Goal: Task Accomplishment & Management: Complete application form

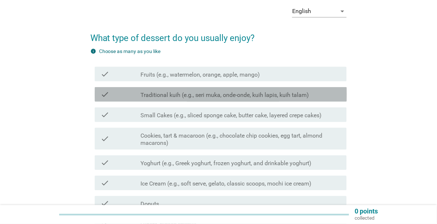
scroll to position [68, 0]
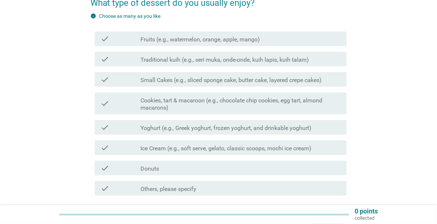
click at [104, 40] on icon "check" at bounding box center [105, 38] width 9 height 9
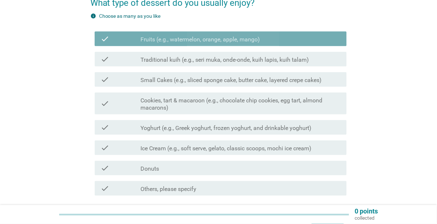
click at [116, 61] on div "check" at bounding box center [121, 59] width 40 height 9
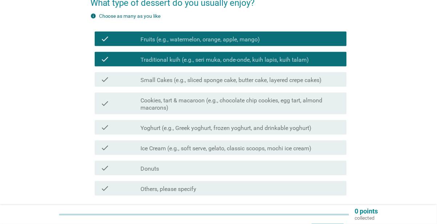
click at [116, 78] on div "check" at bounding box center [121, 79] width 40 height 9
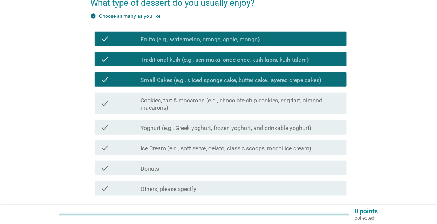
click at [136, 100] on div "check" at bounding box center [121, 103] width 40 height 16
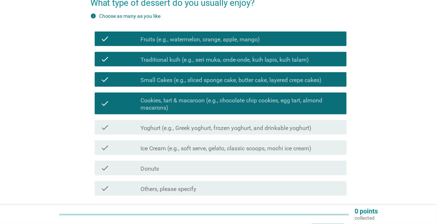
click at [142, 127] on label "Yoghurt (e.g., Greek yoghurt, frozen yoghurt, and drinkable yoghurt)" at bounding box center [225, 128] width 171 height 7
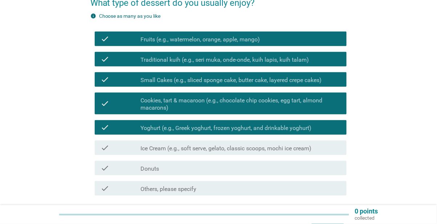
click at [134, 145] on div "check" at bounding box center [121, 147] width 40 height 9
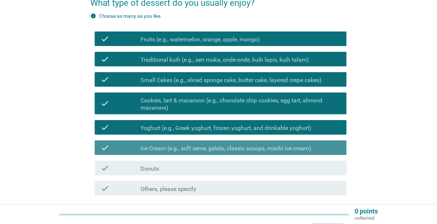
click at [129, 166] on div "check" at bounding box center [121, 168] width 40 height 9
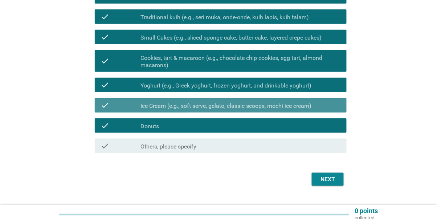
scroll to position [126, 0]
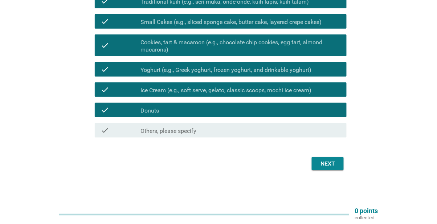
click at [217, 167] on div "Next" at bounding box center [328, 163] width 20 height 9
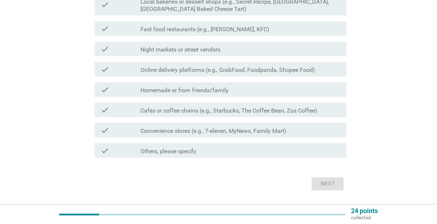
scroll to position [0, 0]
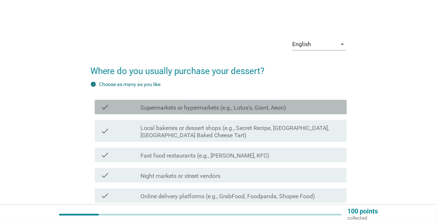
click at [110, 109] on div "check" at bounding box center [121, 107] width 40 height 9
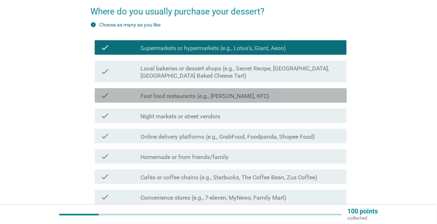
scroll to position [60, 0]
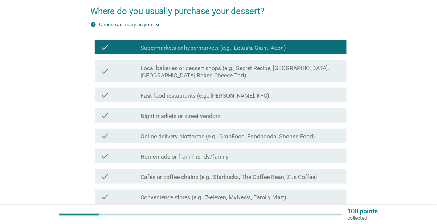
click at [113, 71] on div "check" at bounding box center [121, 71] width 40 height 16
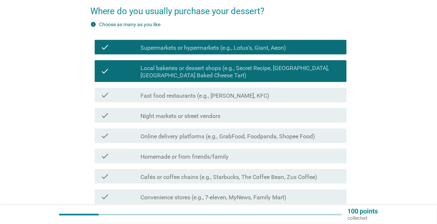
click at [117, 119] on div "check check_box_outline_blank Night markets or street vendors" at bounding box center [221, 115] width 252 height 15
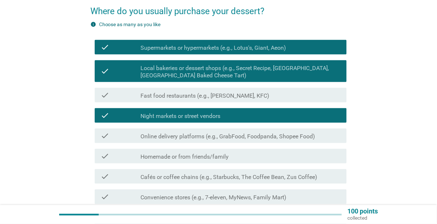
click at [114, 95] on div "check" at bounding box center [121, 95] width 40 height 9
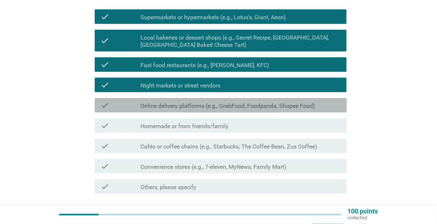
scroll to position [97, 0]
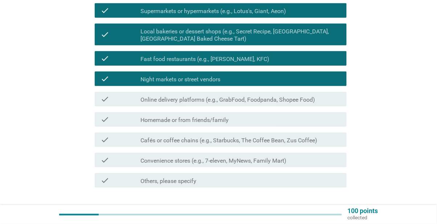
click at [121, 99] on div "check" at bounding box center [121, 99] width 40 height 9
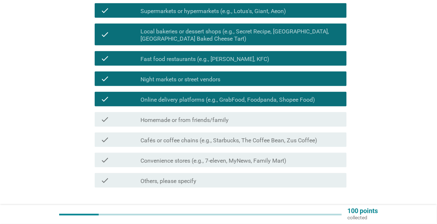
click at [119, 119] on div "check" at bounding box center [121, 119] width 40 height 9
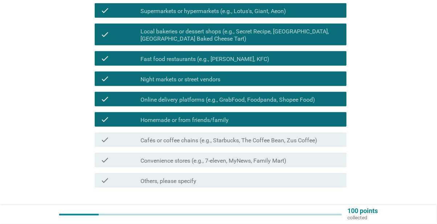
click at [117, 143] on div "check" at bounding box center [121, 139] width 40 height 9
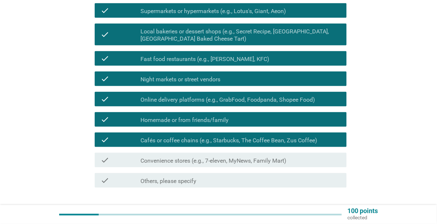
click at [115, 157] on div "check" at bounding box center [121, 160] width 40 height 9
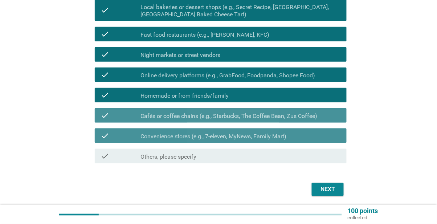
scroll to position [147, 0]
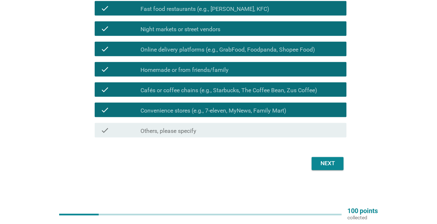
click at [217, 162] on div "Next" at bounding box center [328, 163] width 20 height 9
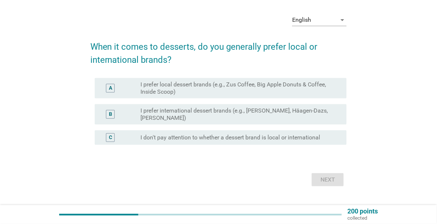
scroll to position [24, 0]
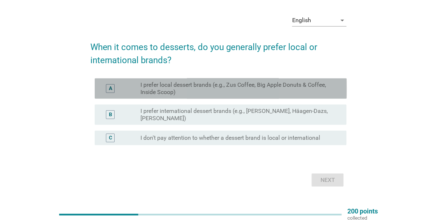
click at [115, 85] on div "A" at bounding box center [111, 88] width 20 height 15
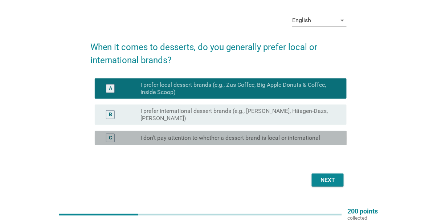
click at [217, 141] on label "I don't pay attention to whether a dessert brand is local or international" at bounding box center [230, 137] width 180 height 7
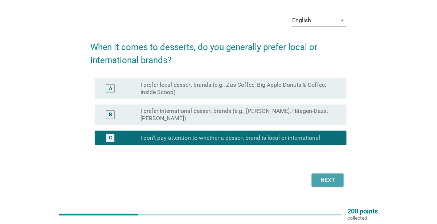
click at [217, 177] on div "Next" at bounding box center [328, 180] width 20 height 9
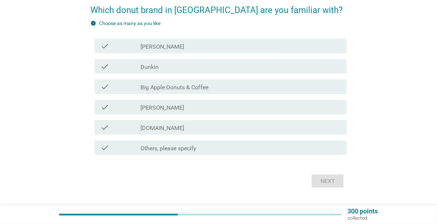
scroll to position [61, 0]
click at [115, 46] on div "check" at bounding box center [121, 45] width 40 height 9
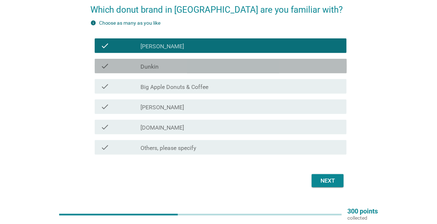
click at [122, 62] on div "check" at bounding box center [121, 66] width 40 height 9
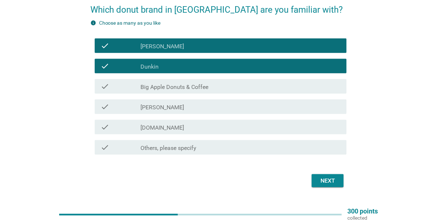
click at [123, 80] on div "check check_box_outline_blank Big Apple Donuts & Coffee" at bounding box center [221, 86] width 252 height 15
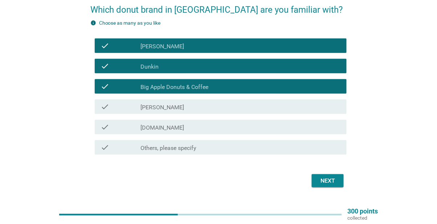
click at [217, 185] on button "Next" at bounding box center [328, 180] width 32 height 13
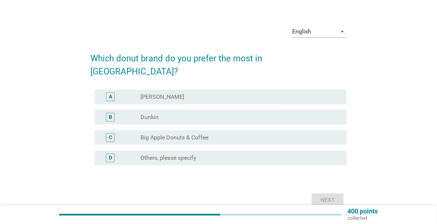
scroll to position [33, 0]
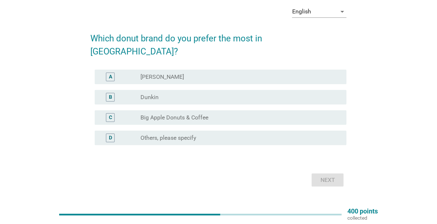
click at [170, 114] on label "Big Apple Donuts & Coffee" at bounding box center [174, 117] width 68 height 7
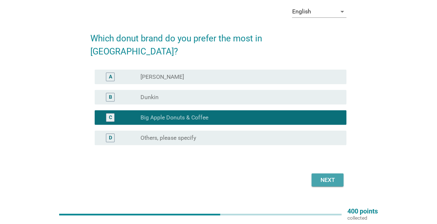
click at [217, 176] on div "Next" at bounding box center [328, 180] width 20 height 9
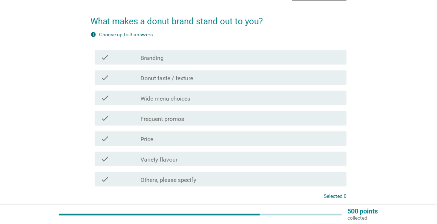
scroll to position [56, 0]
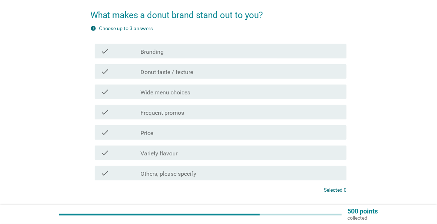
click at [122, 69] on div "check" at bounding box center [121, 71] width 40 height 9
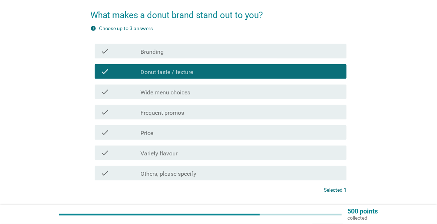
click at [116, 91] on div "check" at bounding box center [121, 91] width 40 height 9
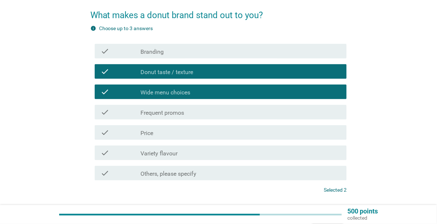
click at [159, 134] on div "check_box_outline_blank Price" at bounding box center [240, 132] width 200 height 9
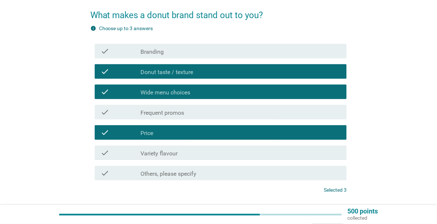
click at [160, 151] on label "Variety flavour" at bounding box center [158, 153] width 37 height 7
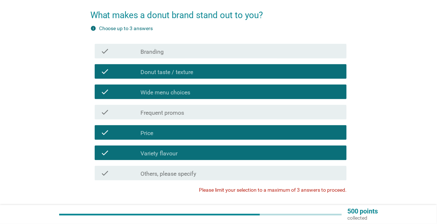
click at [154, 150] on label "Variety flavour" at bounding box center [158, 153] width 37 height 7
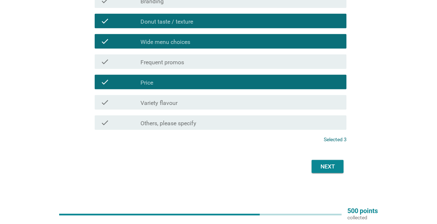
scroll to position [106, 0]
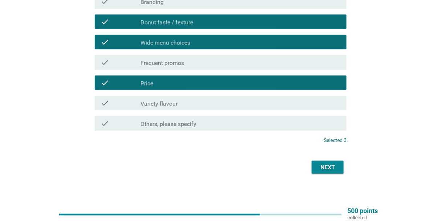
click at [217, 167] on div "Next" at bounding box center [328, 167] width 20 height 9
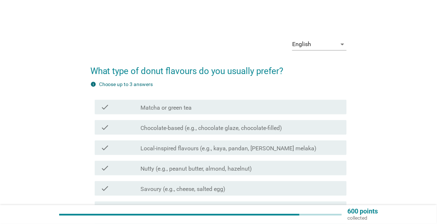
click at [217, 110] on div "check_box_outline_blank Matcha or green tea" at bounding box center [240, 107] width 200 height 9
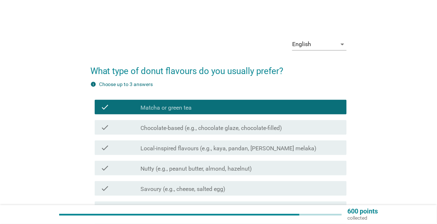
click at [217, 126] on div "check_box_outline_blank Chocolate-based (e.g., chocolate glaze, chocolate-fille…" at bounding box center [240, 127] width 200 height 9
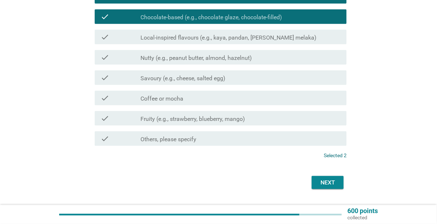
scroll to position [114, 0]
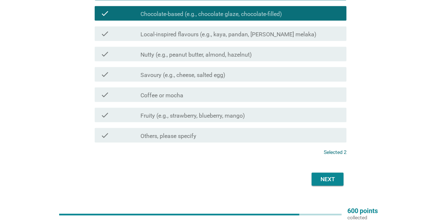
click at [217, 180] on div "Next" at bounding box center [328, 179] width 20 height 9
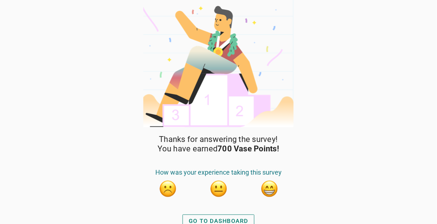
scroll to position [23, 0]
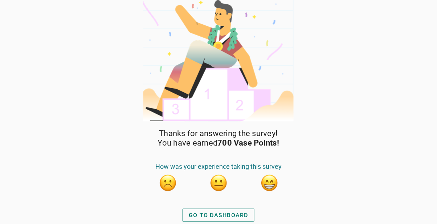
click at [217, 211] on div "GO TO DASHBOARD" at bounding box center [219, 215] width 60 height 9
